Goal: Information Seeking & Learning: Find specific page/section

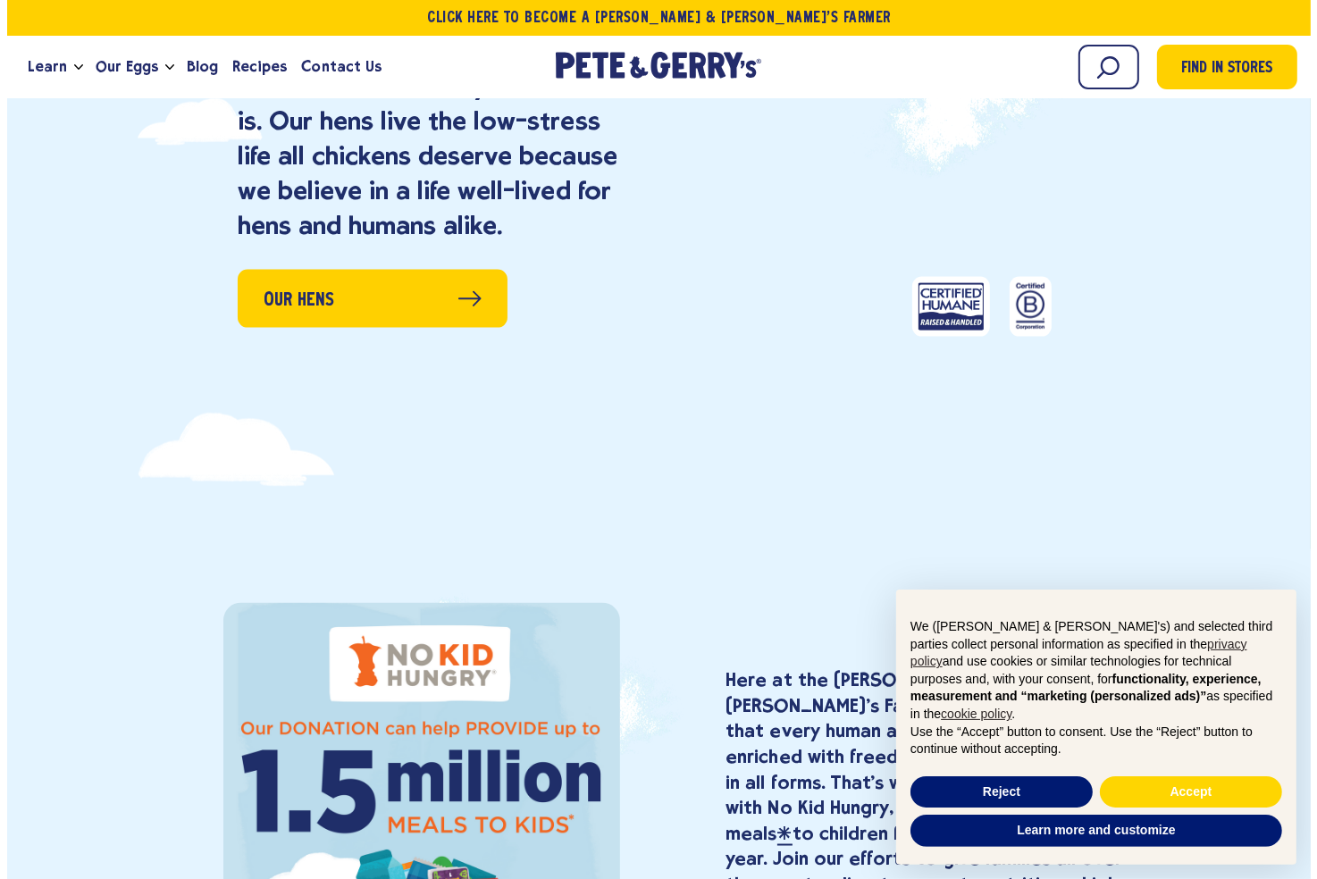
scroll to position [2238, 0]
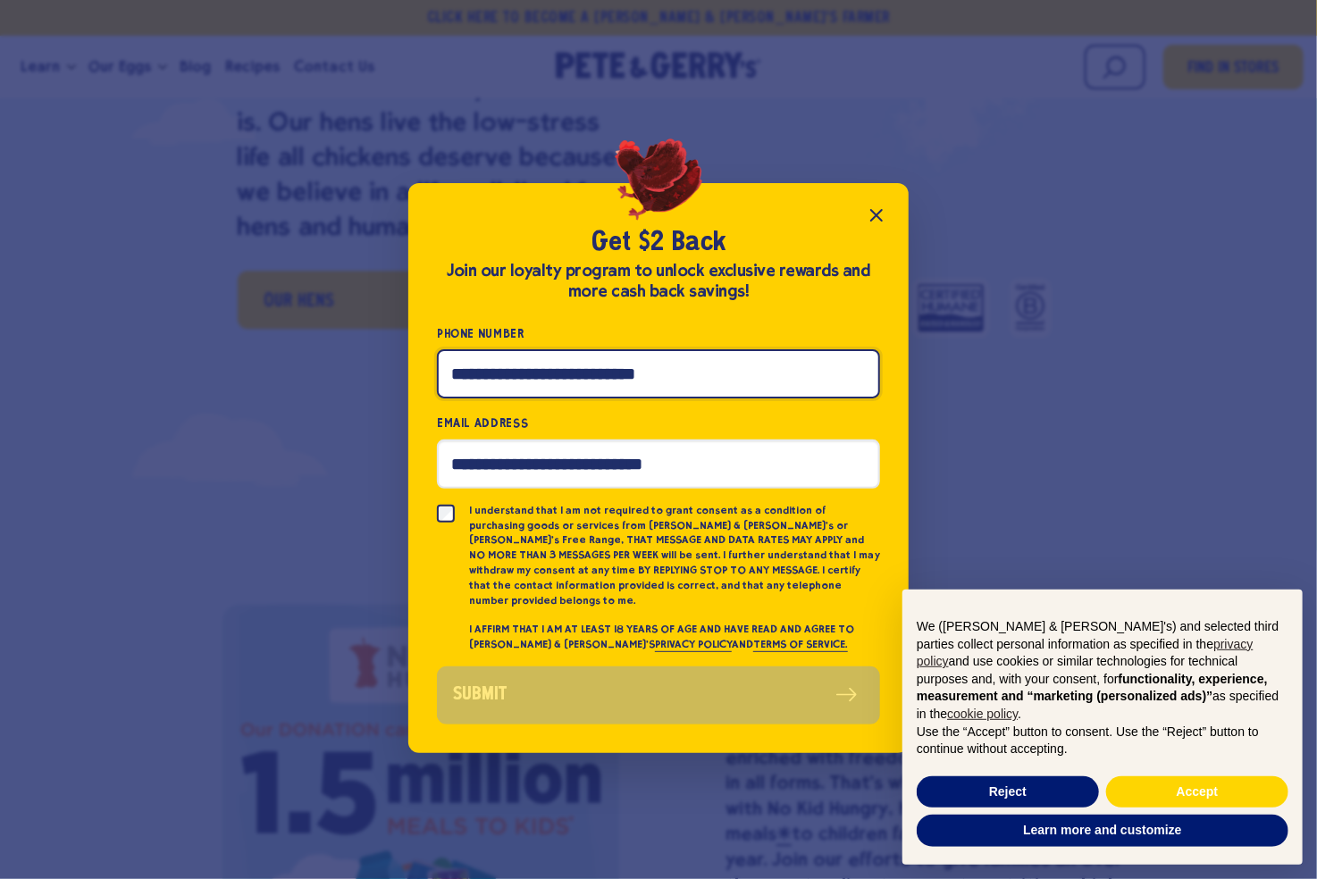
click at [570, 377] on input "Phone Number" at bounding box center [658, 373] width 443 height 49
type input "**********"
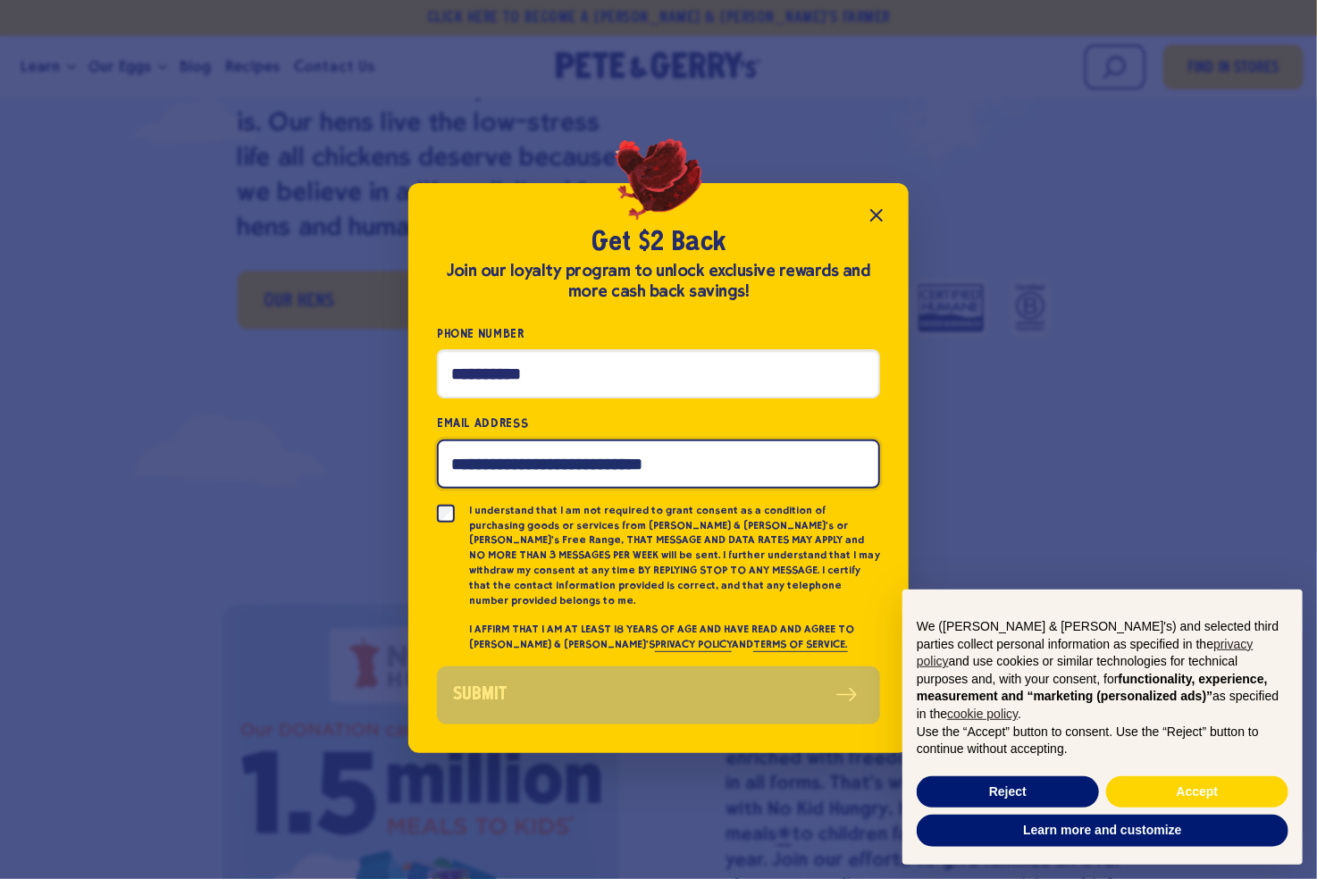
click at [483, 474] on input "Email Address" at bounding box center [658, 464] width 443 height 49
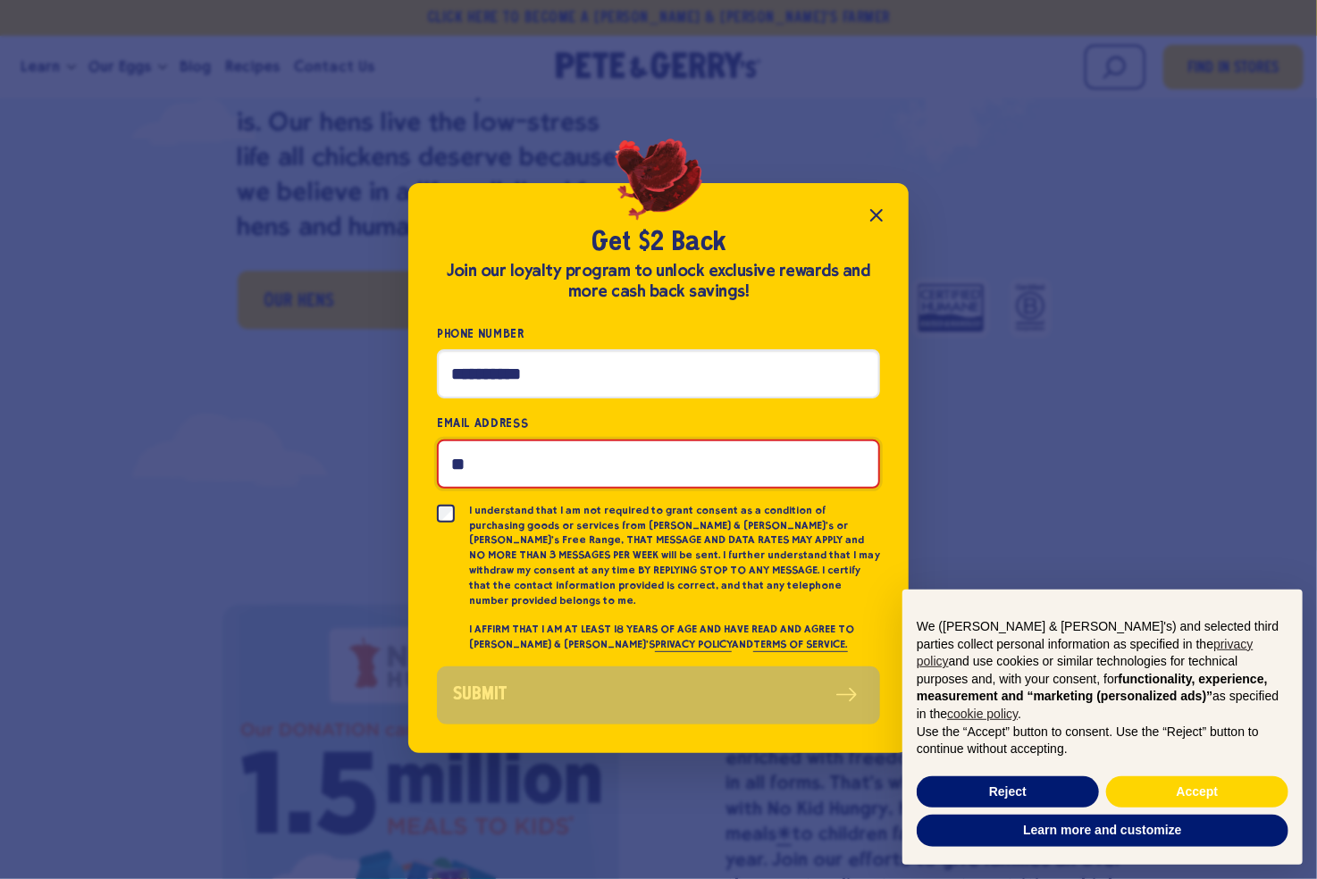
type input "**********"
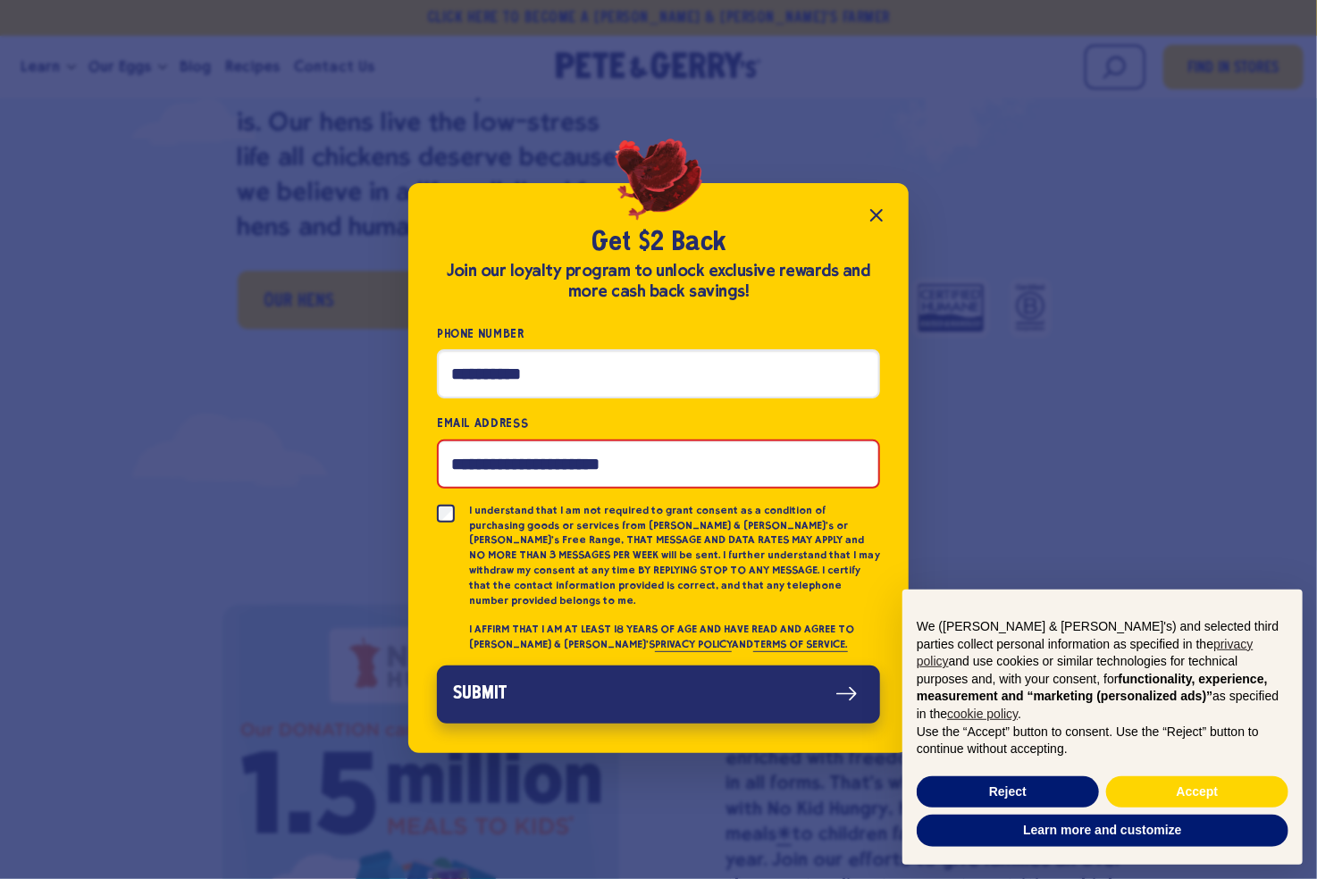
click at [597, 678] on button "Submit" at bounding box center [658, 695] width 443 height 58
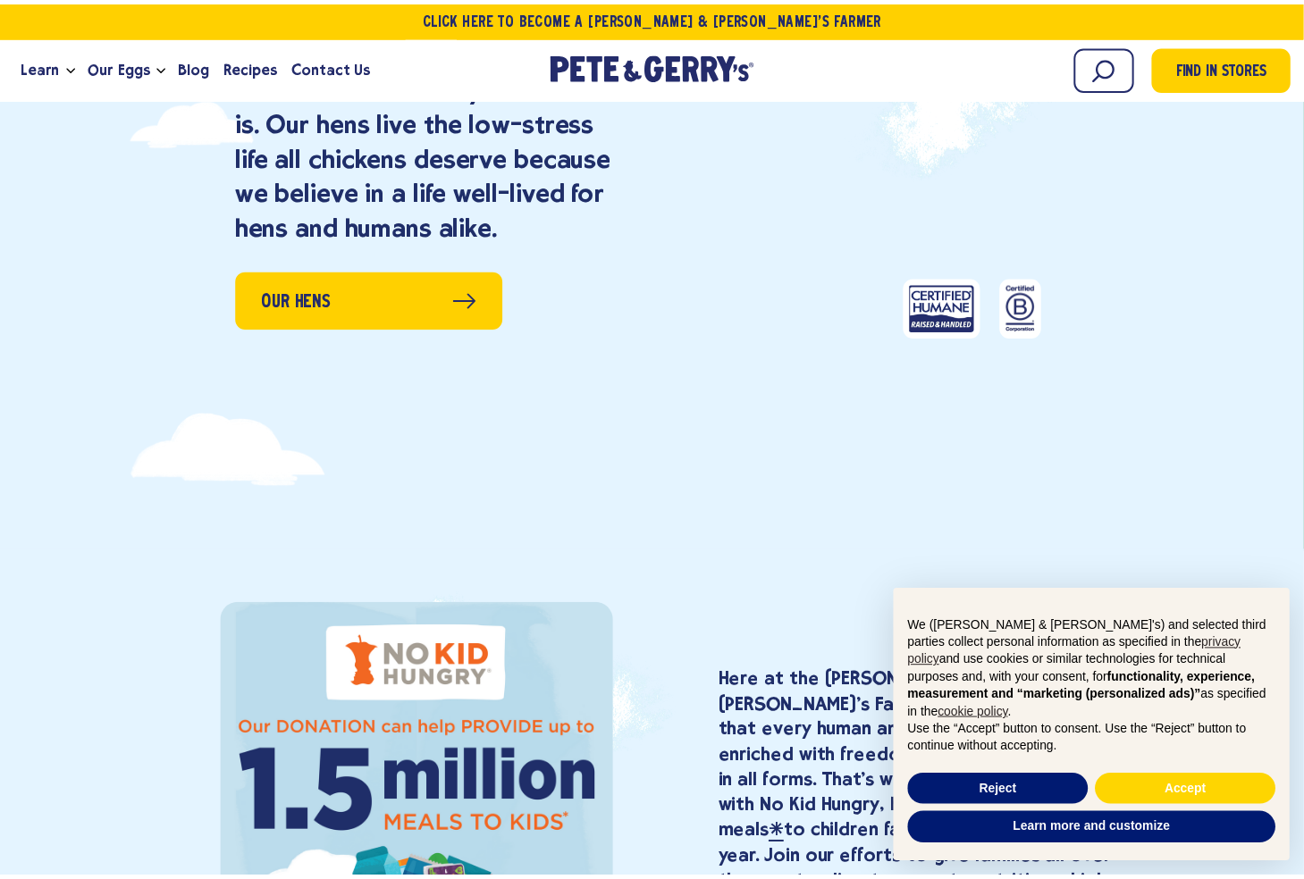
scroll to position [2234, 0]
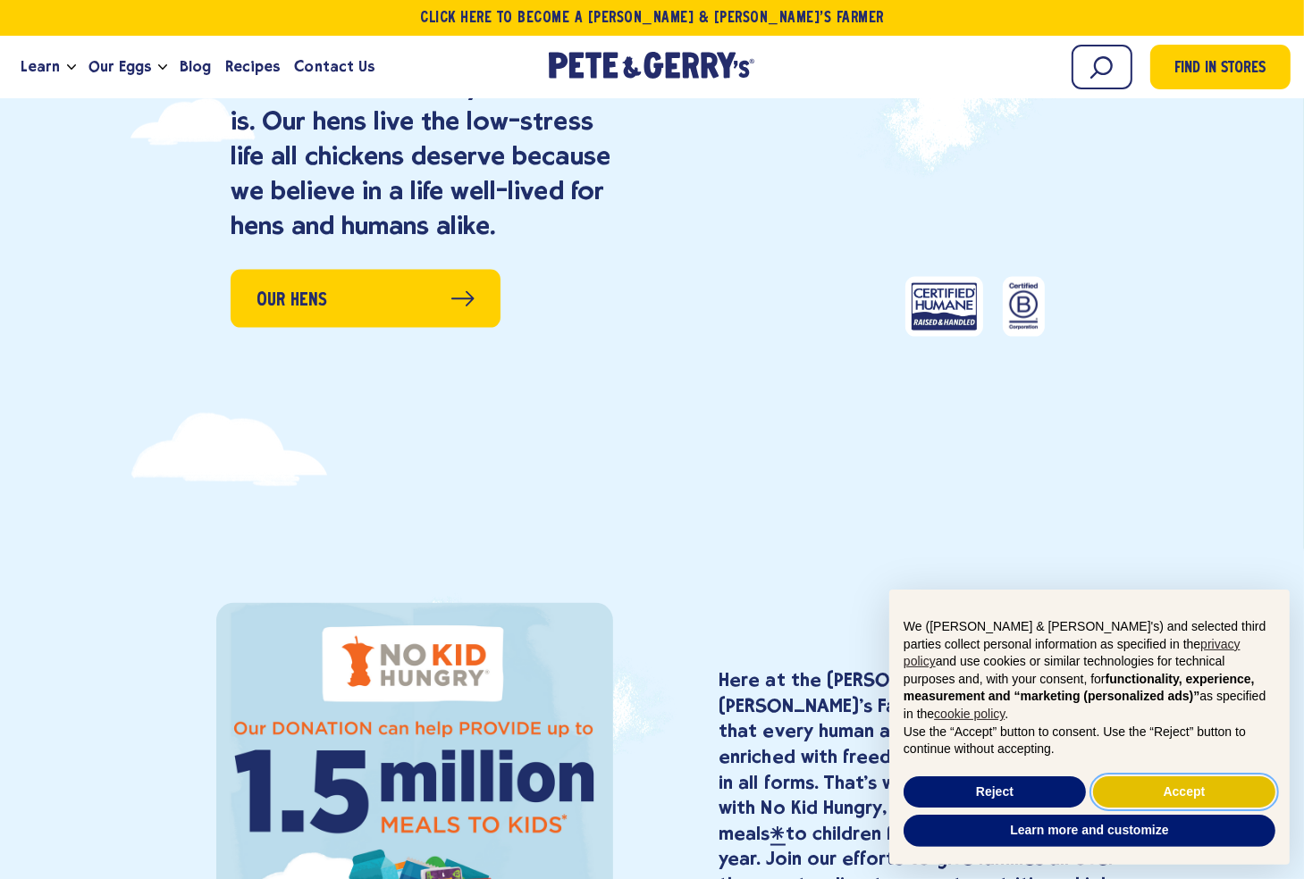
click at [1152, 787] on button "Accept" at bounding box center [1184, 792] width 182 height 32
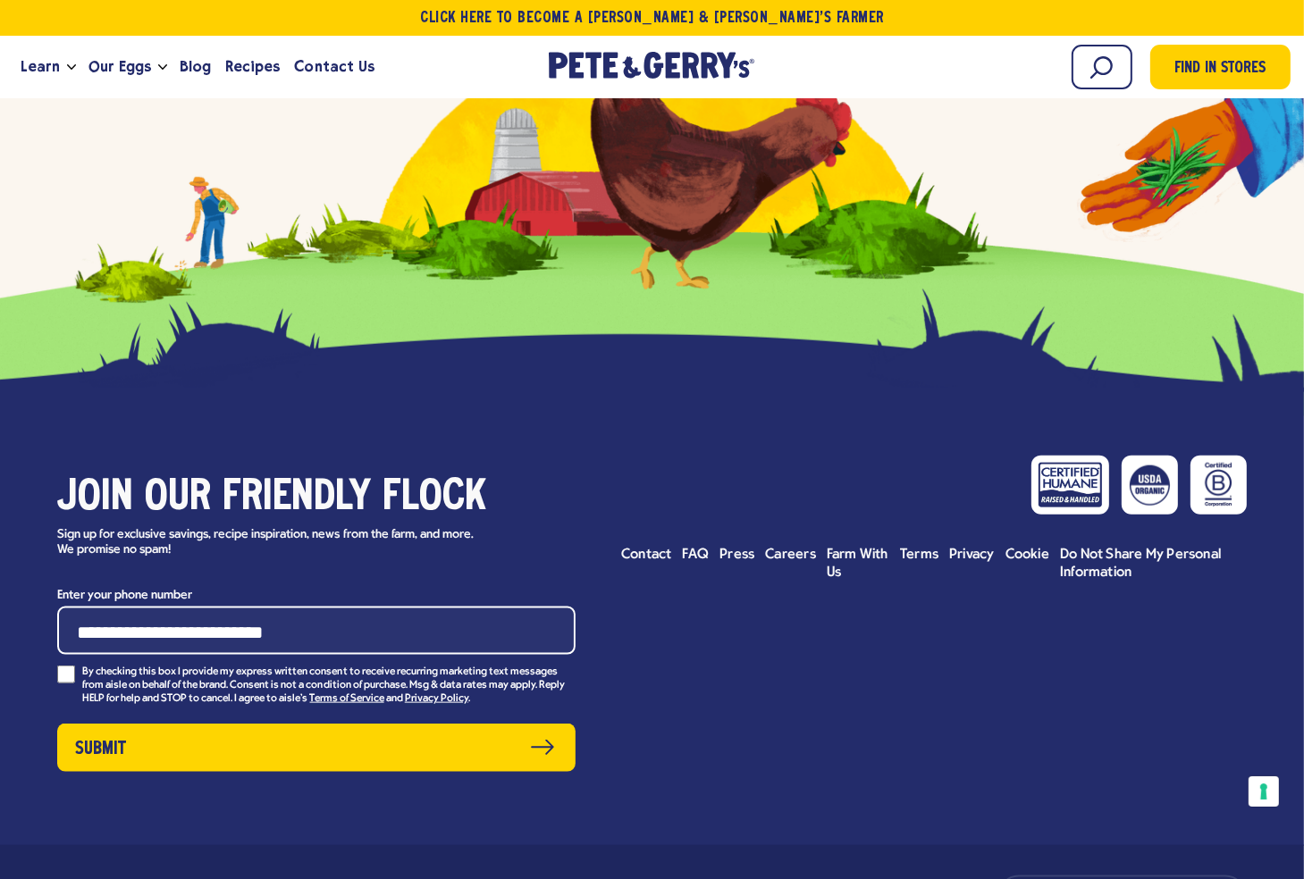
scroll to position [8552, 0]
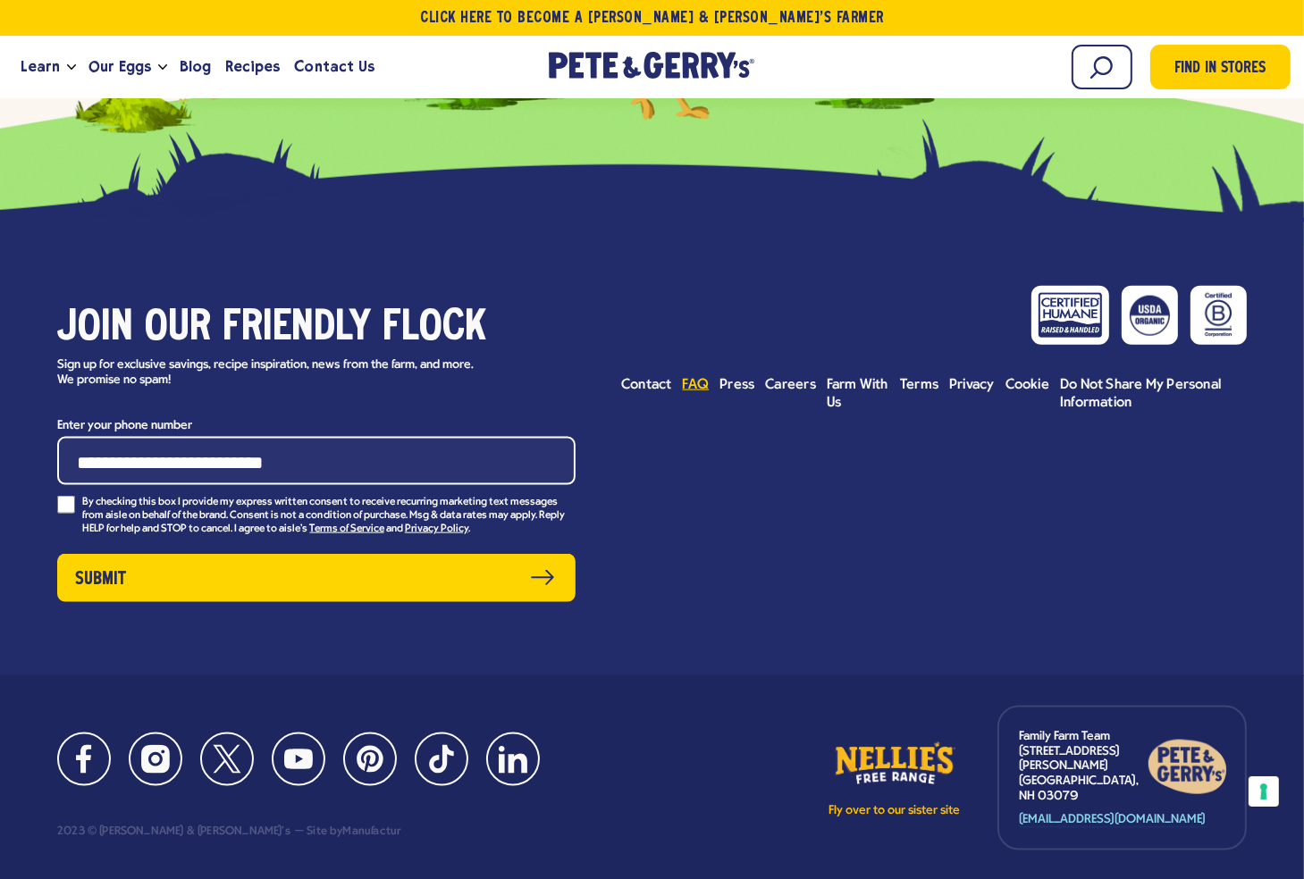
click at [701, 378] on span "FAQ" at bounding box center [696, 385] width 27 height 14
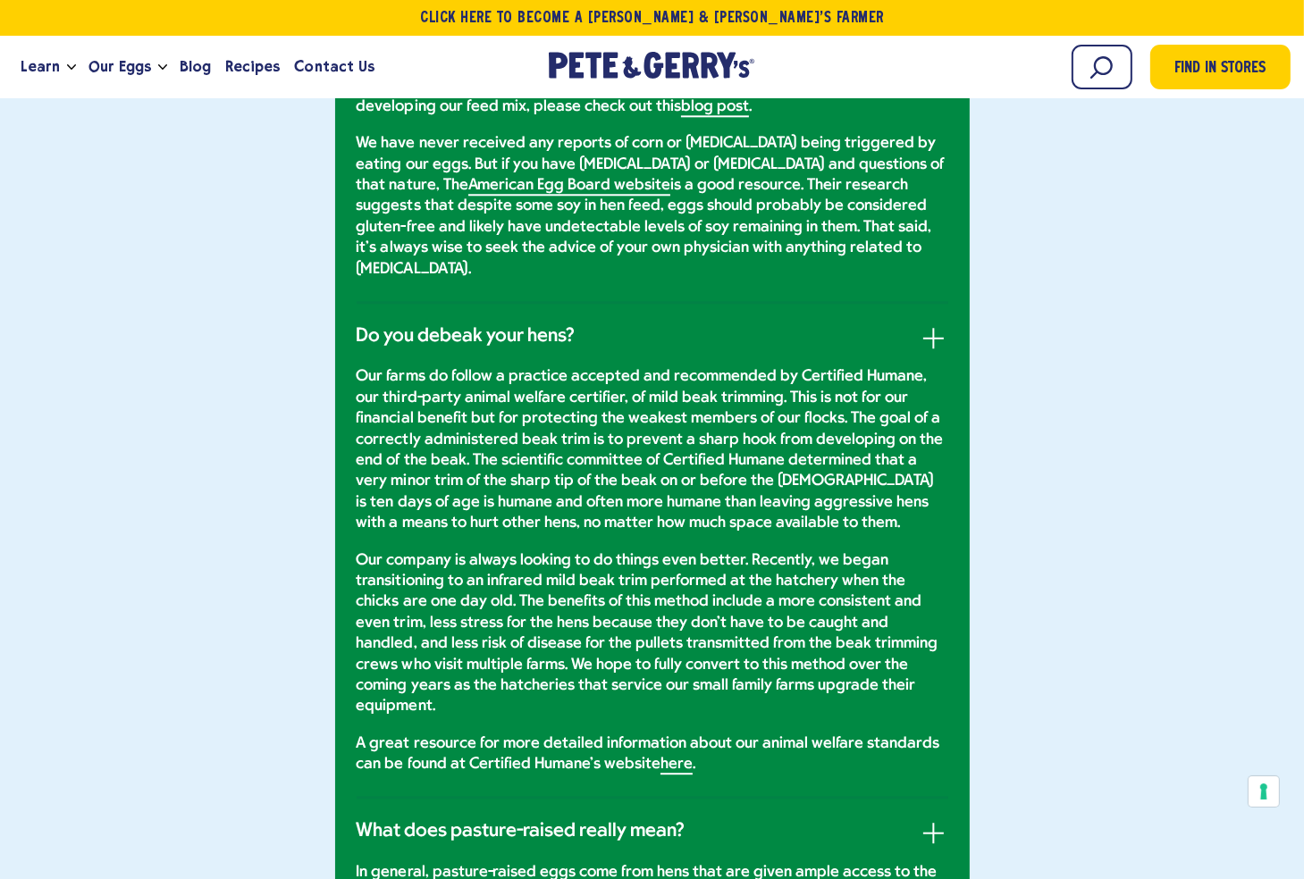
scroll to position [4825, 0]
